Goal: Communication & Community: Answer question/provide support

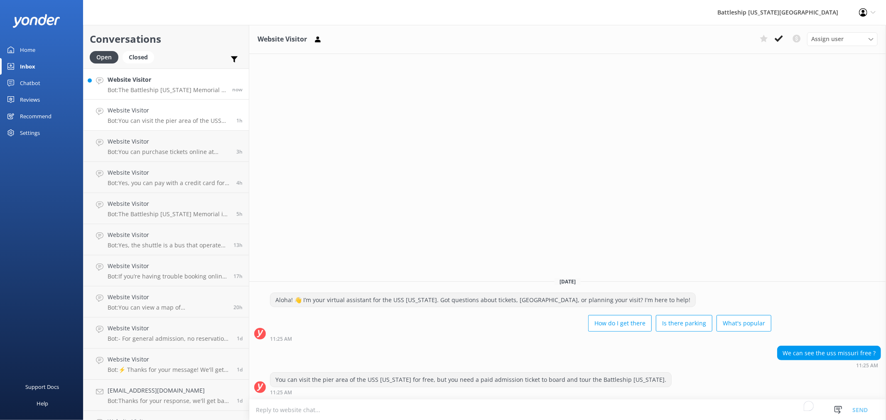
click at [154, 91] on p "Bot: The Battleship [US_STATE] Memorial is located on an active [DEMOGRAPHIC_DA…" at bounding box center [167, 89] width 118 height 7
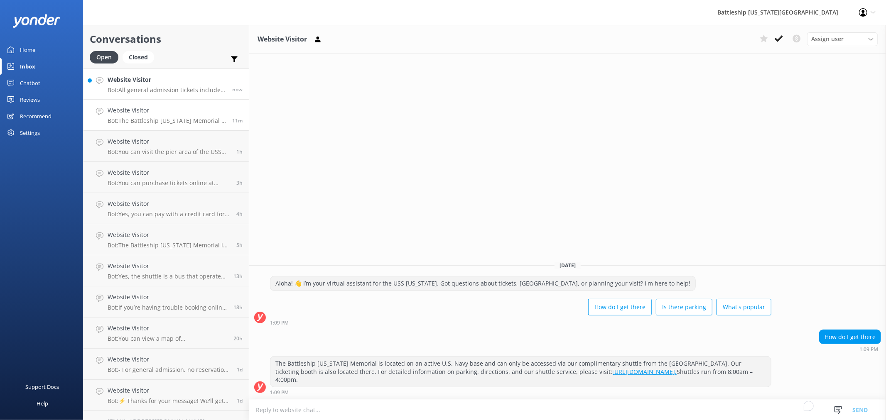
click at [140, 89] on p "Bot: All general admission tickets include a complimentary 35-minute guided tou…" at bounding box center [167, 89] width 118 height 7
click at [180, 77] on h4 "Website Visitor" at bounding box center [167, 79] width 118 height 9
